Goal: Task Accomplishment & Management: Manage account settings

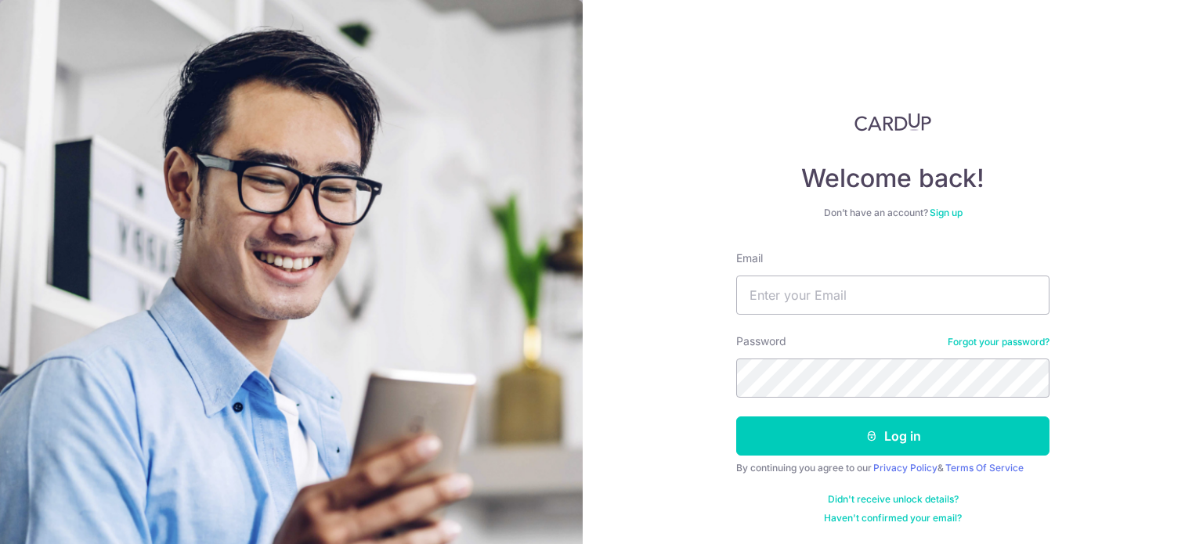
click at [990, 287] on input "Email" at bounding box center [892, 295] width 313 height 39
type input "[EMAIL_ADDRESS][DOMAIN_NAME]"
click at [736, 417] on button "Log in" at bounding box center [892, 436] width 313 height 39
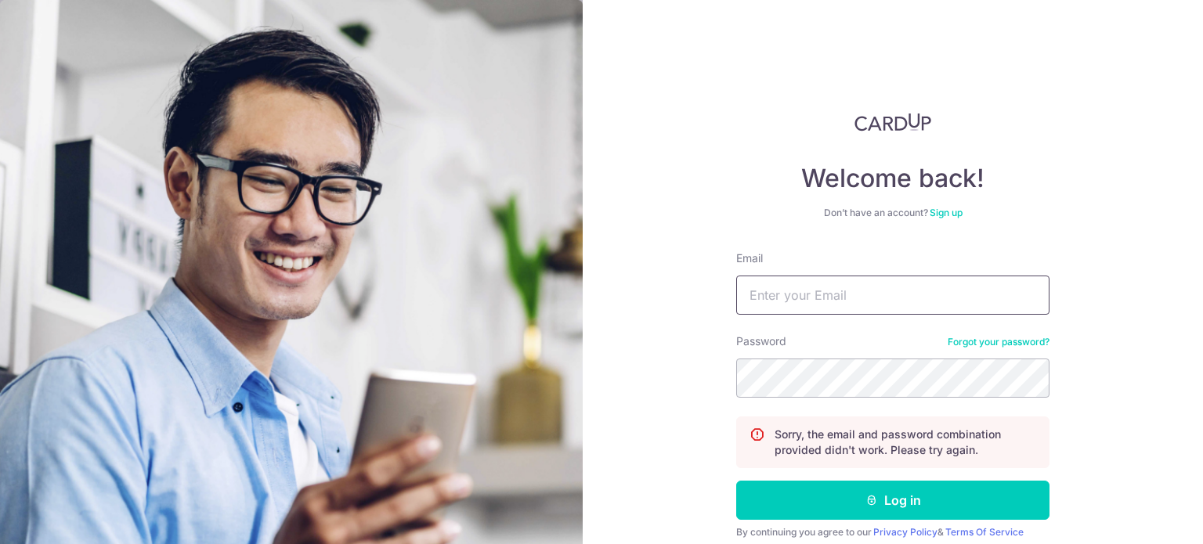
click at [932, 286] on input "Email" at bounding box center [892, 295] width 313 height 39
type input "[EMAIL_ADDRESS][DOMAIN_NAME]"
click at [736, 481] on button "Log in" at bounding box center [892, 500] width 313 height 39
click at [903, 296] on input "Email" at bounding box center [892, 295] width 313 height 39
type input "[EMAIL_ADDRESS][DOMAIN_NAME]"
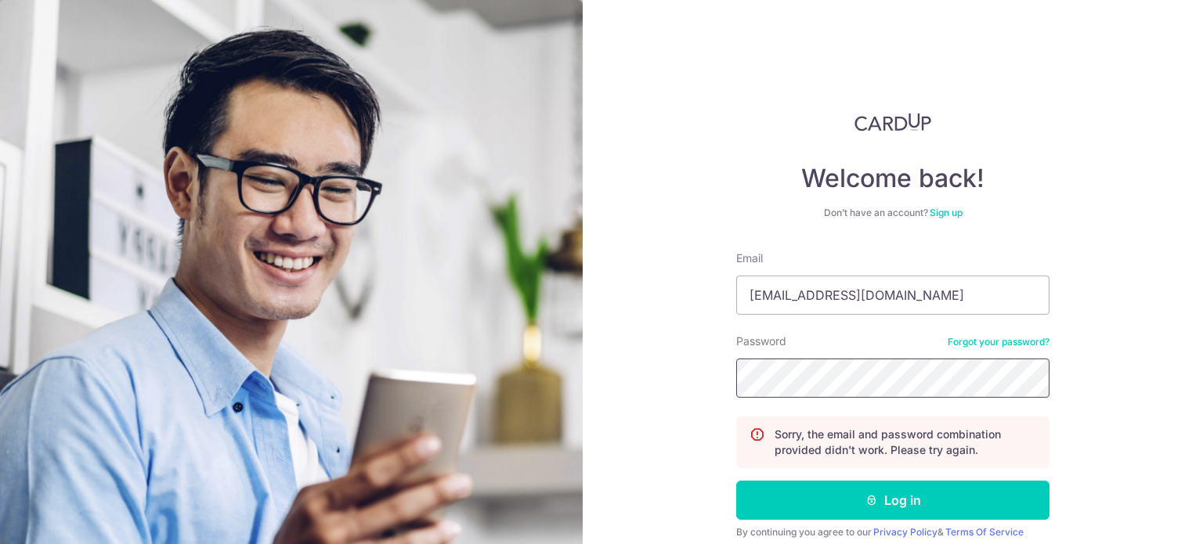
click at [736, 481] on button "Log in" at bounding box center [892, 500] width 313 height 39
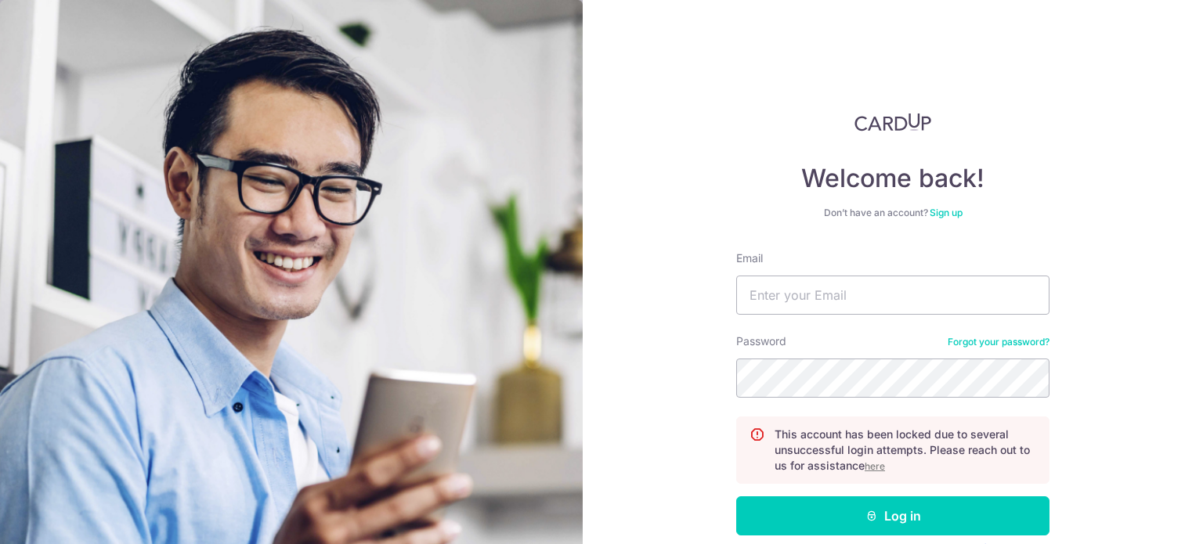
click at [878, 467] on u "here" at bounding box center [874, 466] width 20 height 12
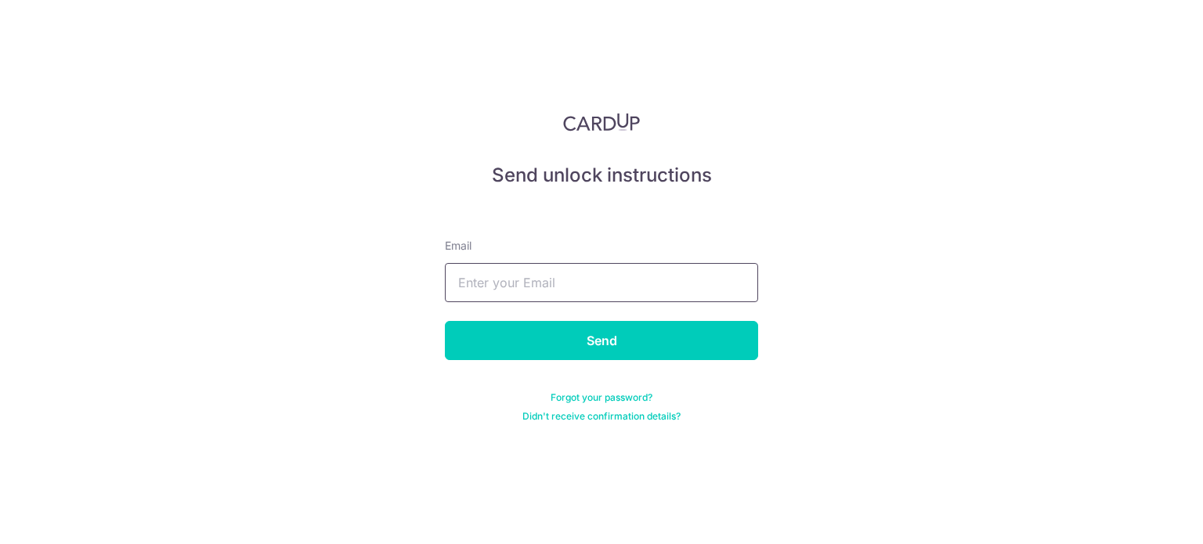
click at [641, 275] on input "text" at bounding box center [601, 282] width 313 height 39
type input "[EMAIL_ADDRESS][DOMAIN_NAME]"
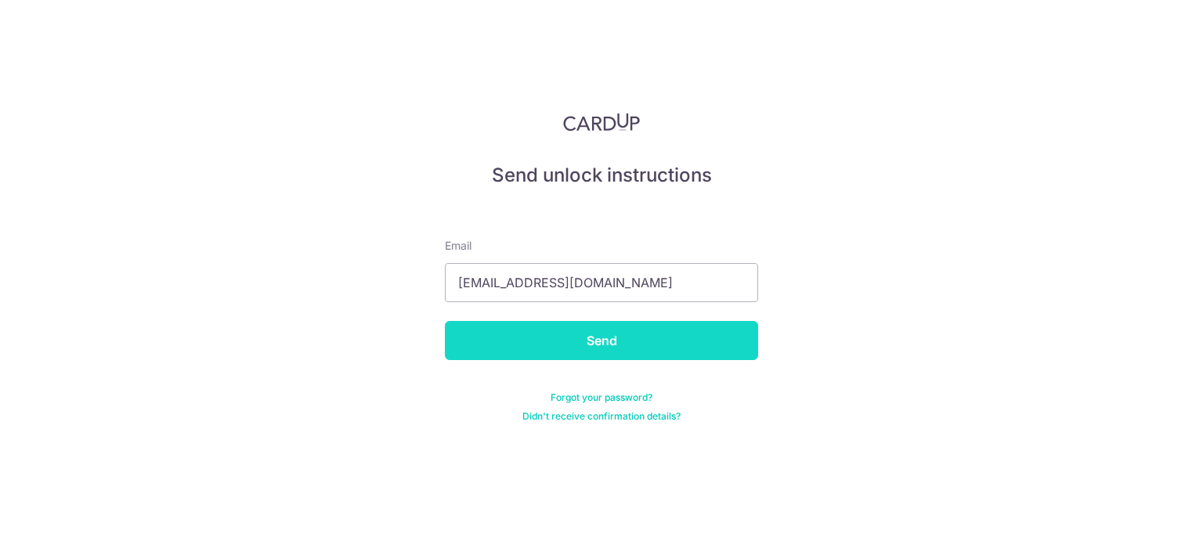
click at [633, 335] on input "Send" at bounding box center [601, 340] width 313 height 39
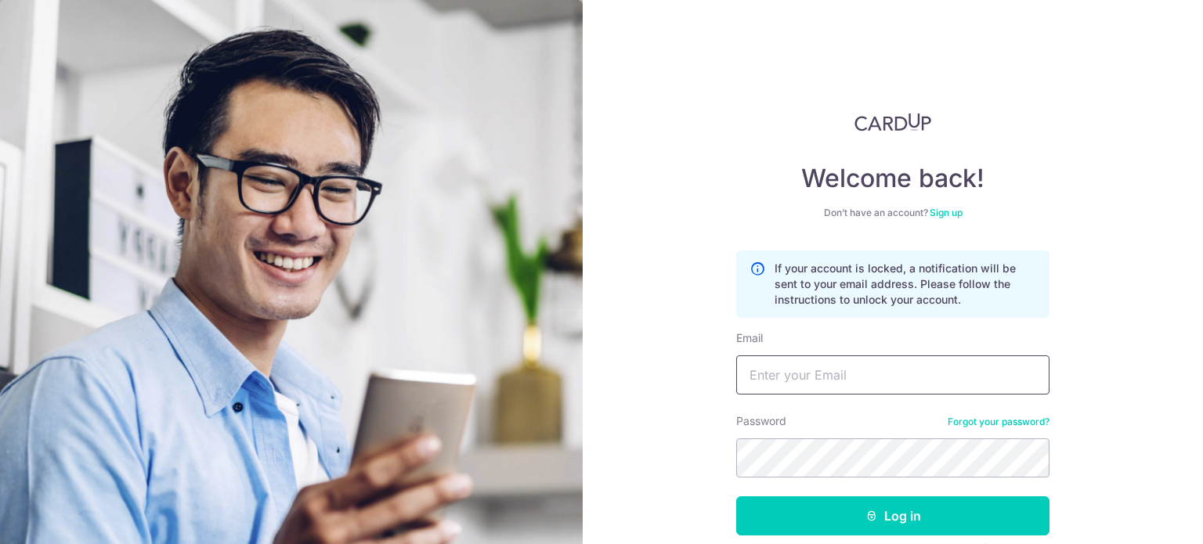
click at [863, 369] on input "Email" at bounding box center [892, 375] width 313 height 39
type input "[EMAIL_ADDRESS][DOMAIN_NAME]"
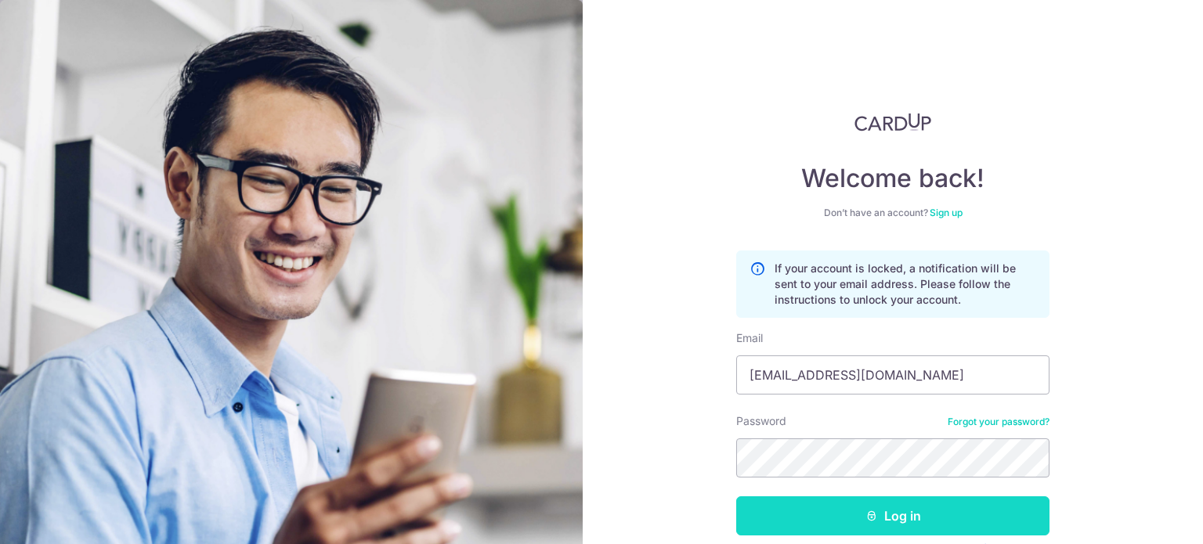
click at [890, 497] on button "Log in" at bounding box center [892, 515] width 313 height 39
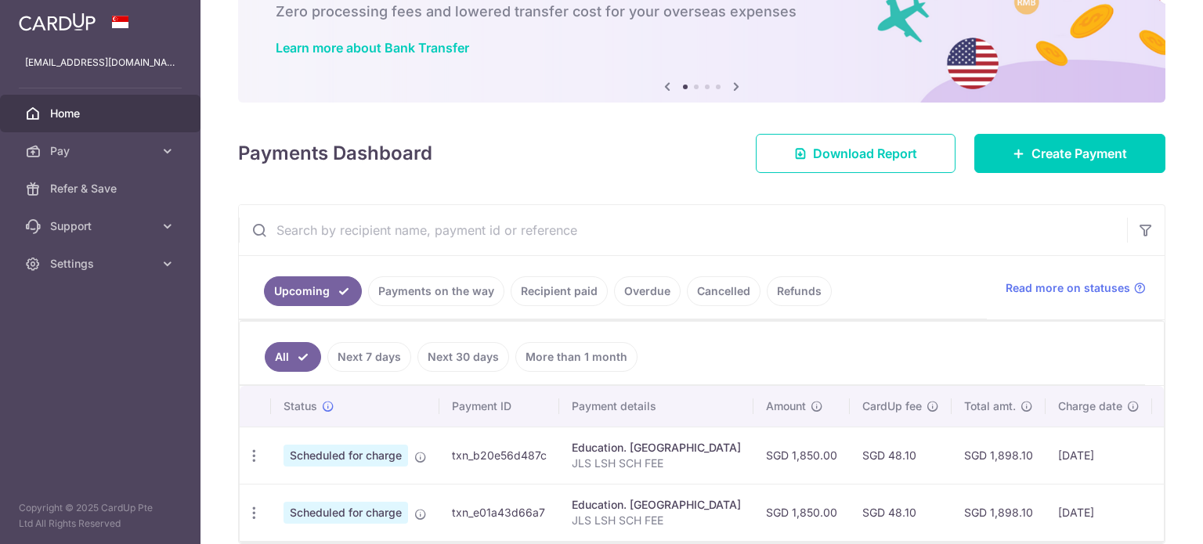
scroll to position [157, 0]
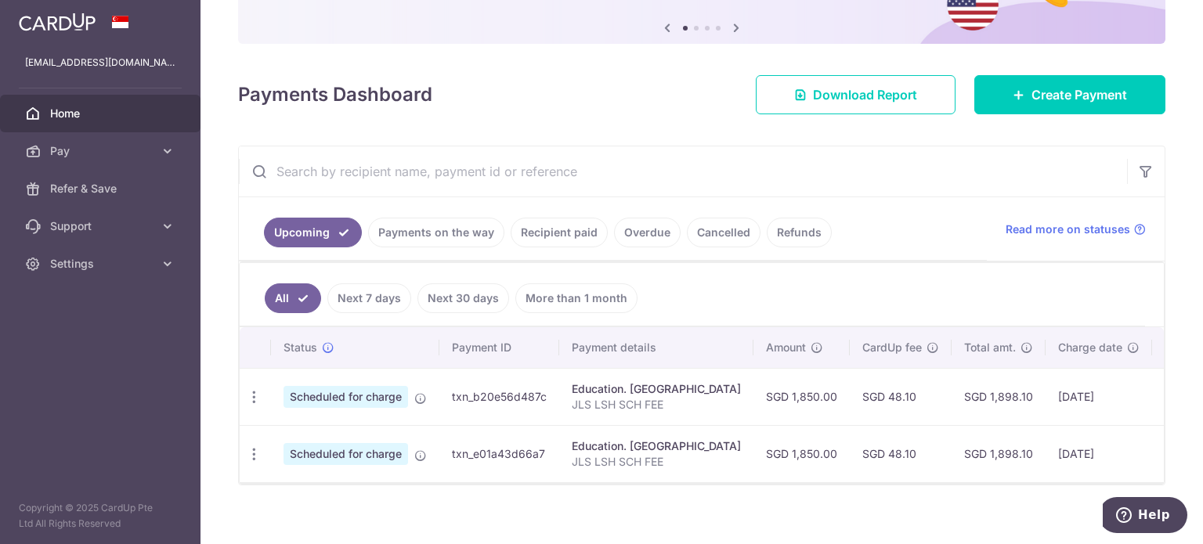
click at [554, 222] on link "Recipient paid" at bounding box center [559, 233] width 97 height 30
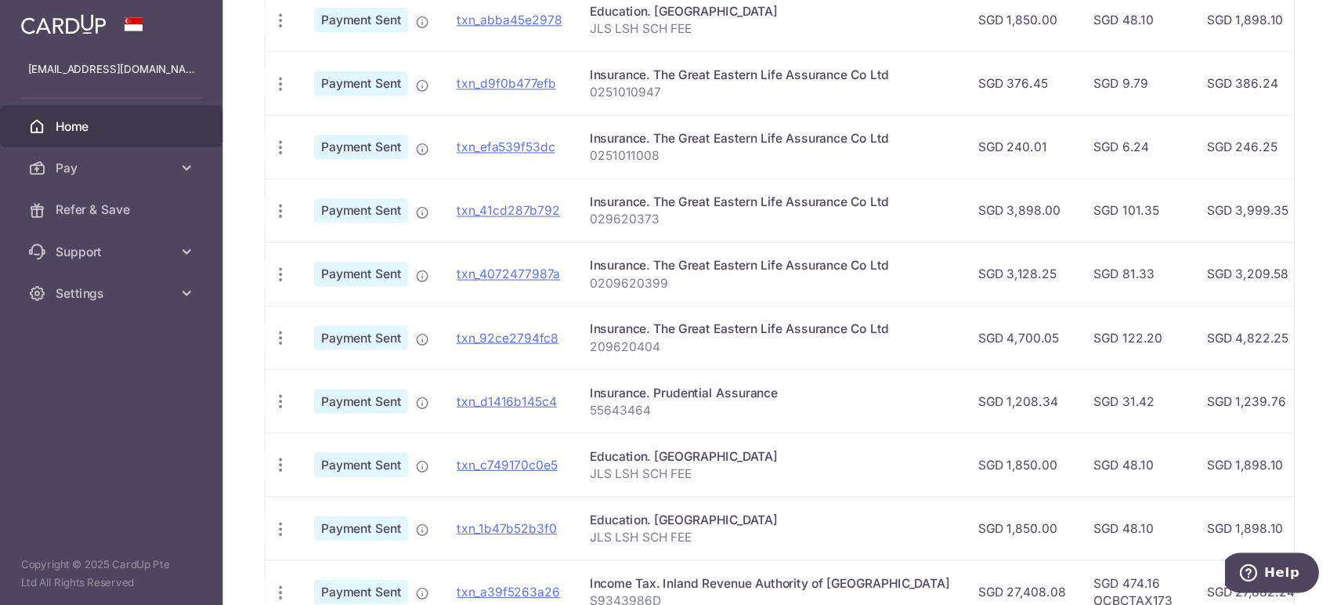
scroll to position [313, 0]
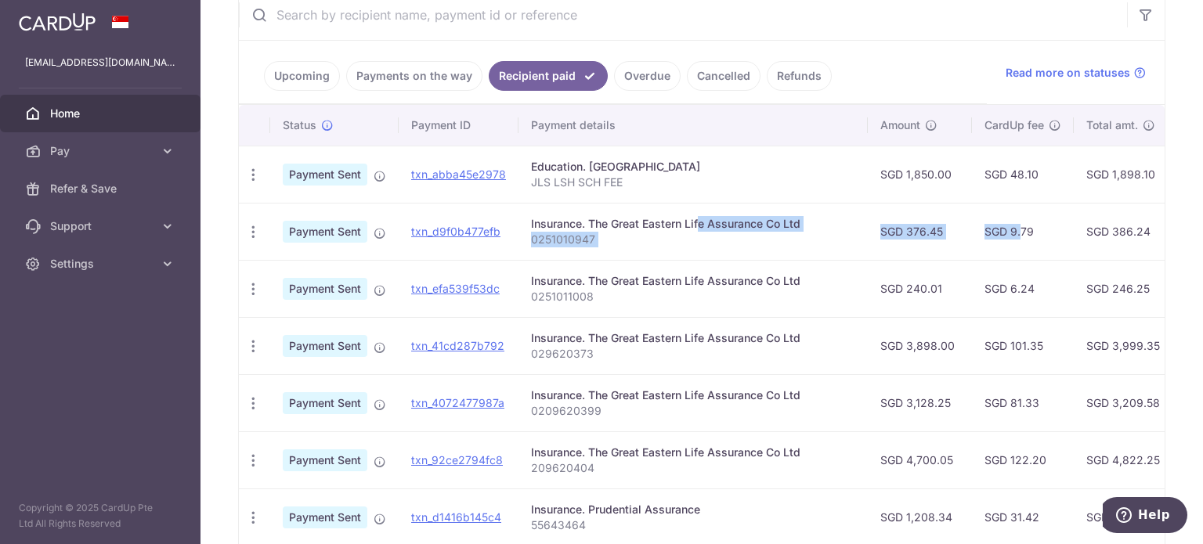
drag, startPoint x: 935, startPoint y: 255, endPoint x: 658, endPoint y: 226, distance: 278.8
click at [656, 226] on tr "PDF Receipt Payment Sent txn_d9f0b477efb Insurance. The Great Eastern Life Assu…" at bounding box center [866, 231] width 1254 height 57
click at [849, 50] on ul "Upcoming Payments on the way Recipient paid Overdue Cancelled Refunds" at bounding box center [613, 72] width 748 height 63
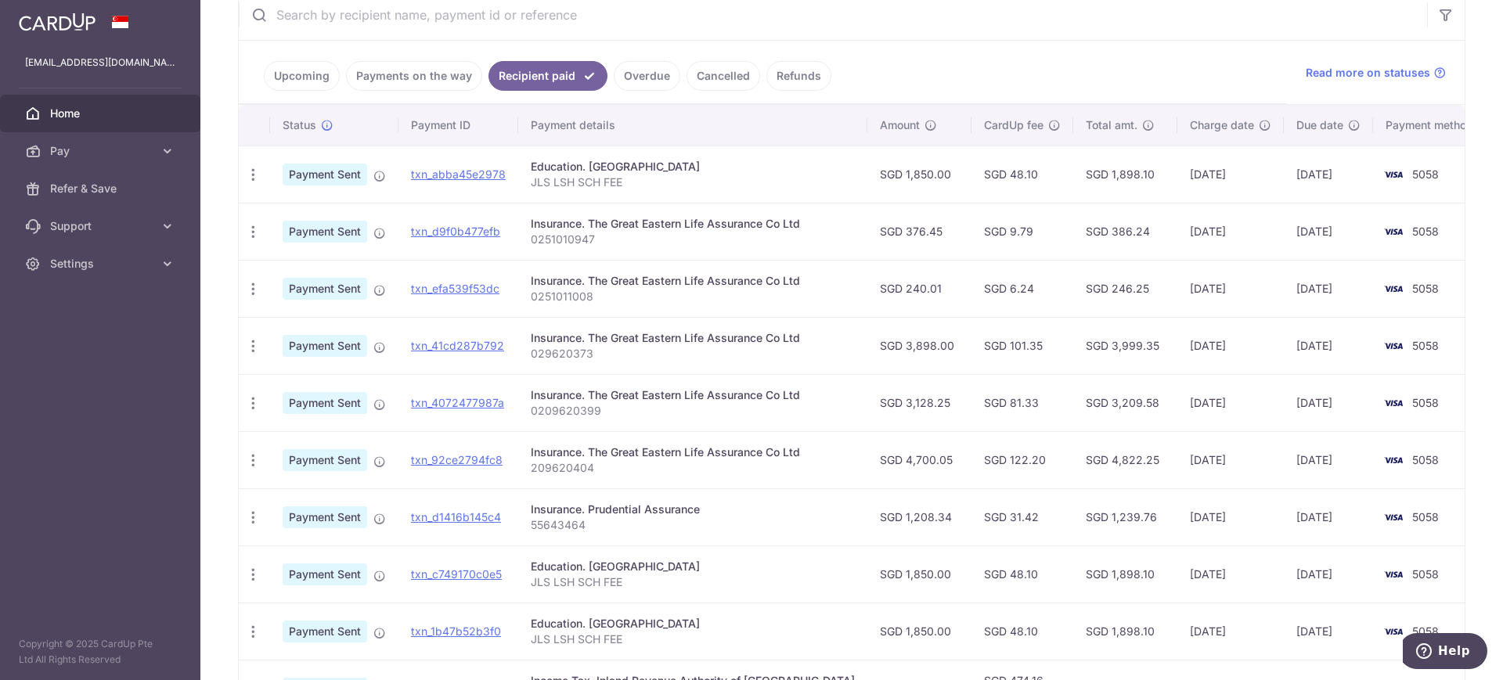
click at [551, 352] on p "029620373" at bounding box center [693, 354] width 324 height 16
click at [420, 347] on link "txn_41cd287b792" at bounding box center [457, 345] width 93 height 13
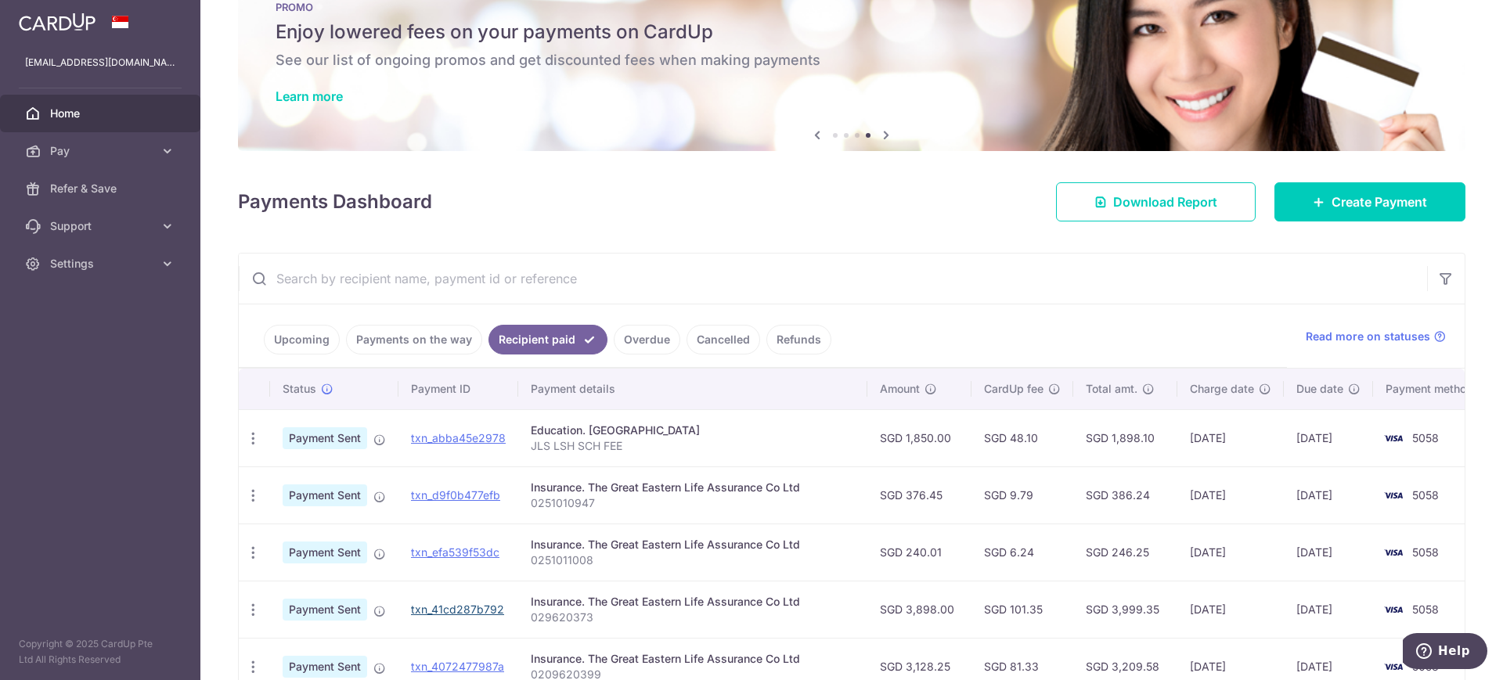
scroll to position [0, 0]
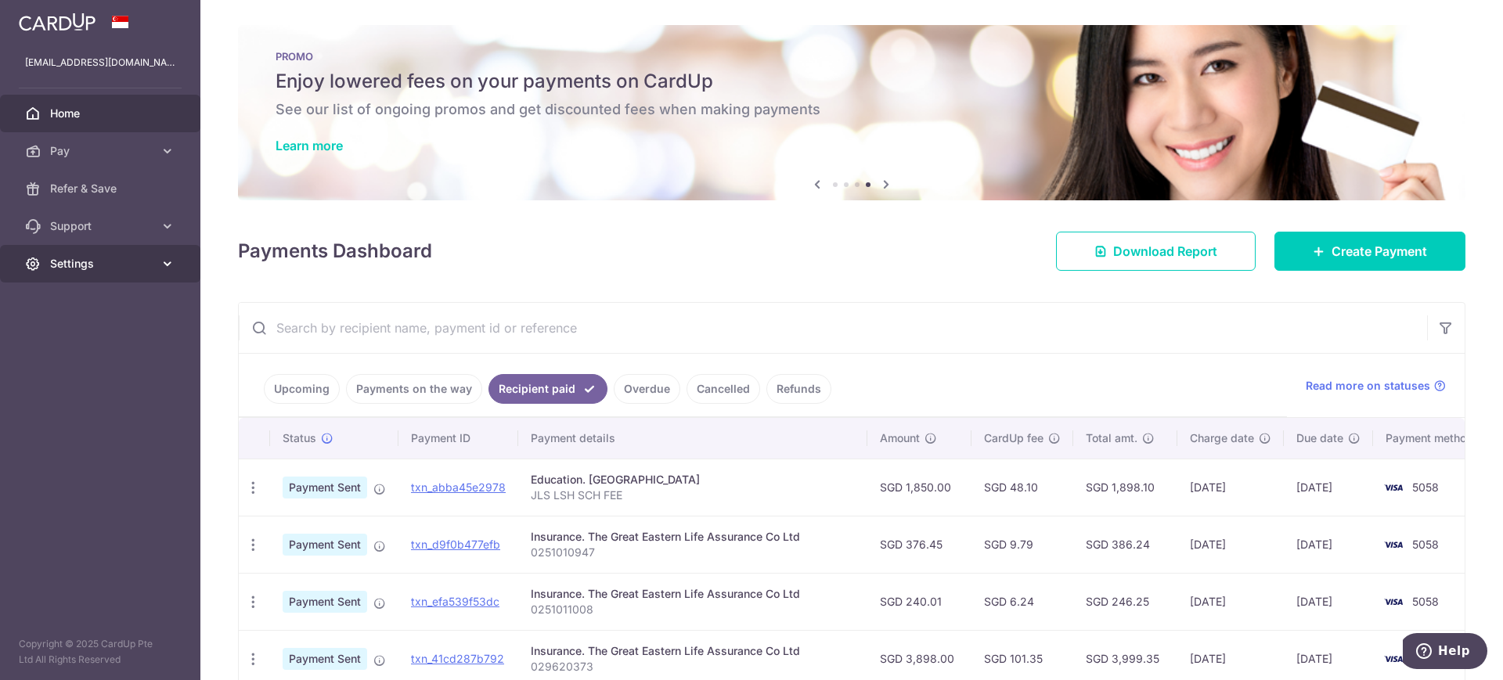
click at [175, 265] on link "Settings" at bounding box center [100, 264] width 200 height 38
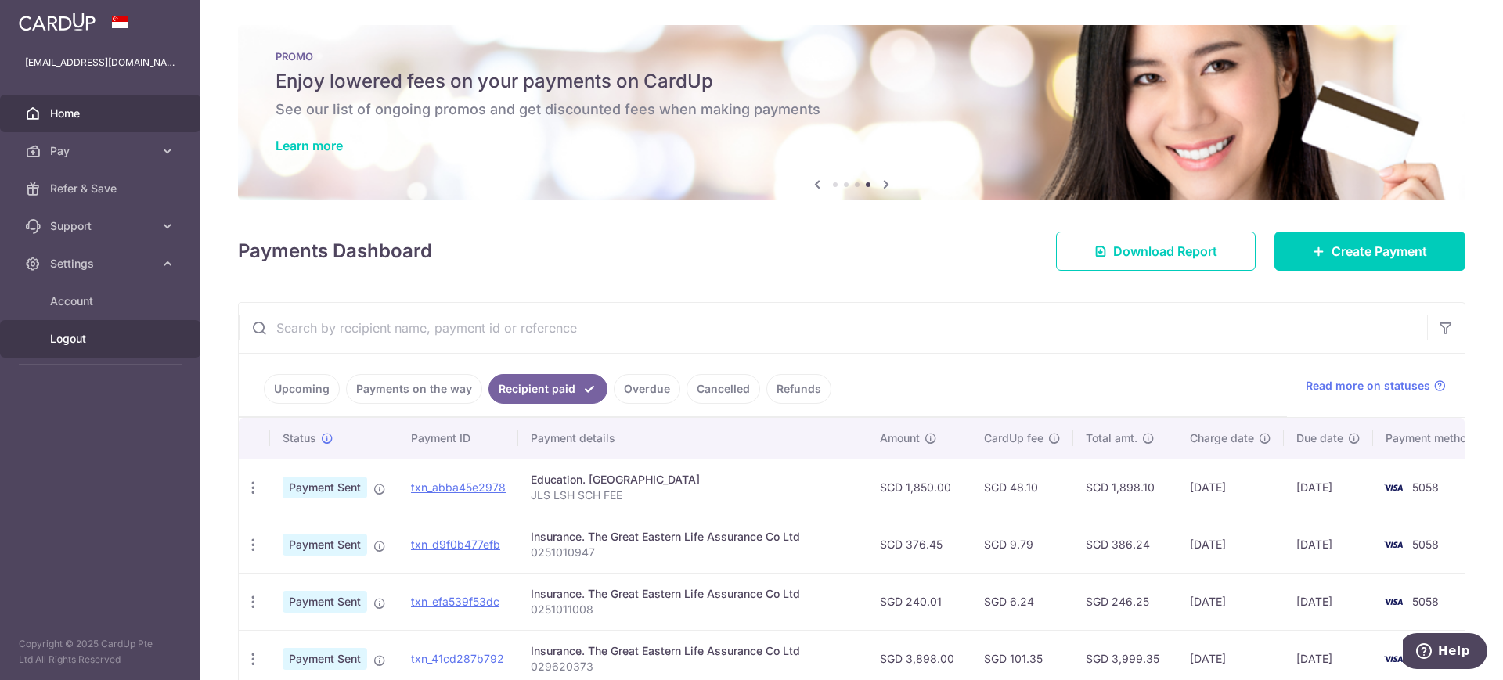
click at [99, 341] on span "Logout" at bounding box center [101, 339] width 103 height 16
